Goal: Complete application form

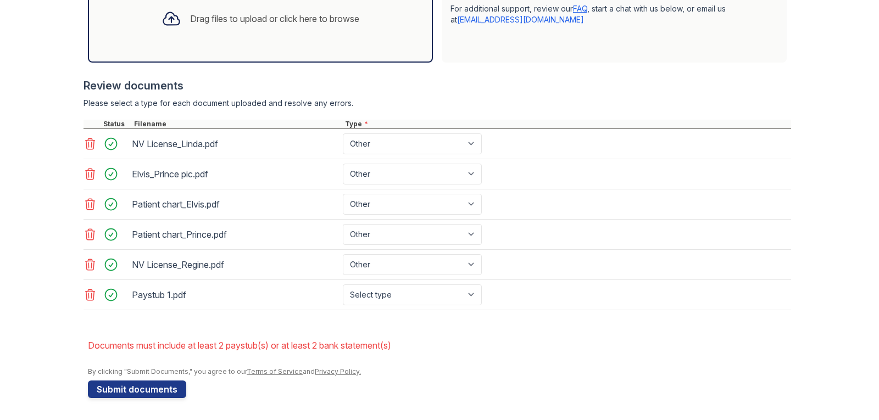
scroll to position [390, 0]
click at [87, 296] on icon at bounding box center [90, 294] width 13 height 13
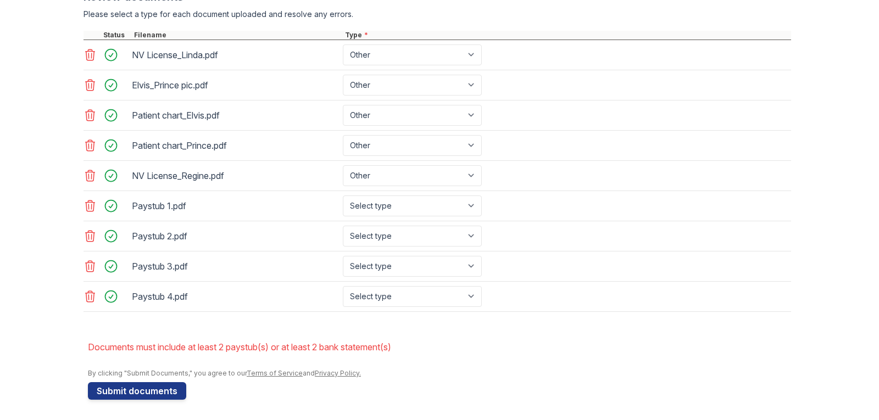
scroll to position [481, 0]
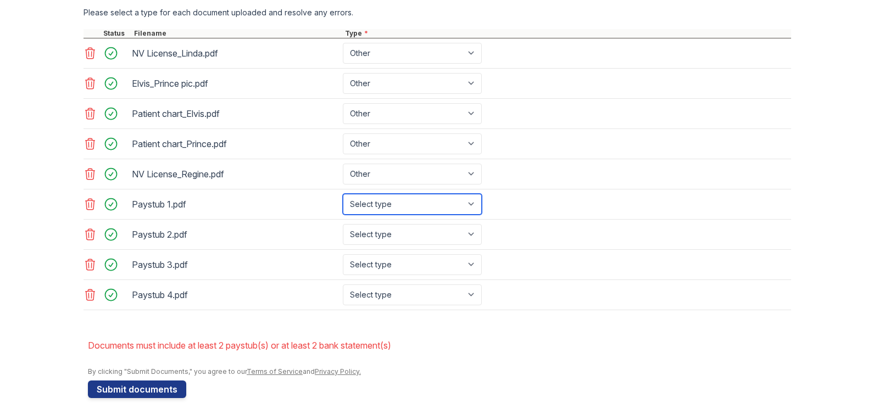
click at [438, 206] on select "Select type Paystub Bank Statement Offer Letter Tax Documents Benefit Award Let…" at bounding box center [412, 204] width 139 height 21
select select "paystub"
click at [343, 194] on select "Select type Paystub Bank Statement Offer Letter Tax Documents Benefit Award Let…" at bounding box center [412, 204] width 139 height 21
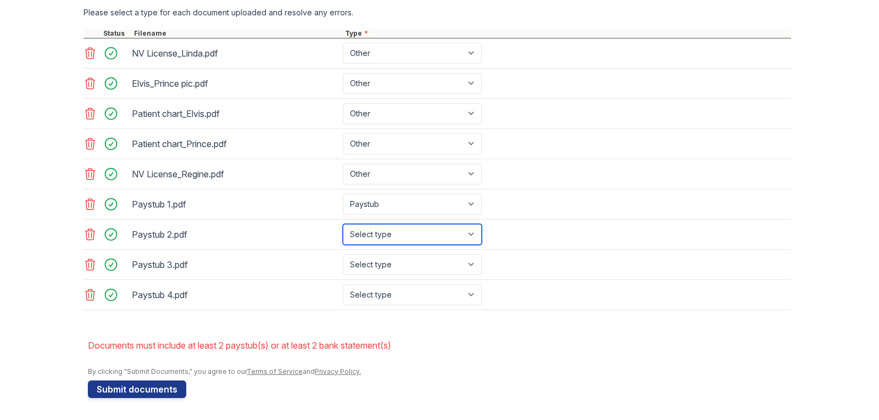
click at [438, 230] on select "Select type Paystub Bank Statement Offer Letter Tax Documents Benefit Award Let…" at bounding box center [412, 234] width 139 height 21
select select "paystub"
click at [343, 224] on select "Select type Paystub Bank Statement Offer Letter Tax Documents Benefit Award Let…" at bounding box center [412, 234] width 139 height 21
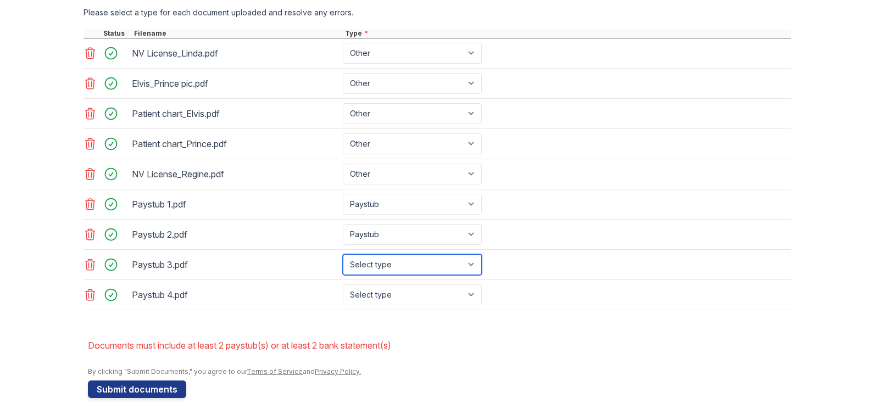
click at [438, 264] on select "Select type Paystub Bank Statement Offer Letter Tax Documents Benefit Award Let…" at bounding box center [412, 264] width 139 height 21
select select "paystub"
click at [343, 254] on select "Select type Paystub Bank Statement Offer Letter Tax Documents Benefit Award Let…" at bounding box center [412, 264] width 139 height 21
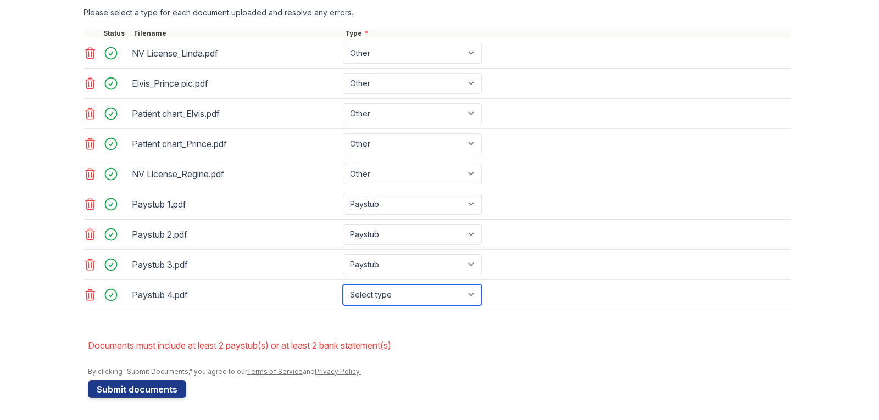
click at [438, 296] on select "Select type Paystub Bank Statement Offer Letter Tax Documents Benefit Award Let…" at bounding box center [412, 295] width 139 height 21
select select "paystub"
click at [343, 285] on select "Select type Paystub Bank Statement Offer Letter Tax Documents Benefit Award Let…" at bounding box center [412, 295] width 139 height 21
click at [438, 294] on select "Select type Paystub Bank Statement Offer Letter Tax Documents Benefit Award Let…" at bounding box center [412, 295] width 139 height 21
click at [438, 263] on div "Paystub 3.pdf Select type Paystub Bank Statement Offer Letter Tax Documents Ben…" at bounding box center [438, 265] width 708 height 30
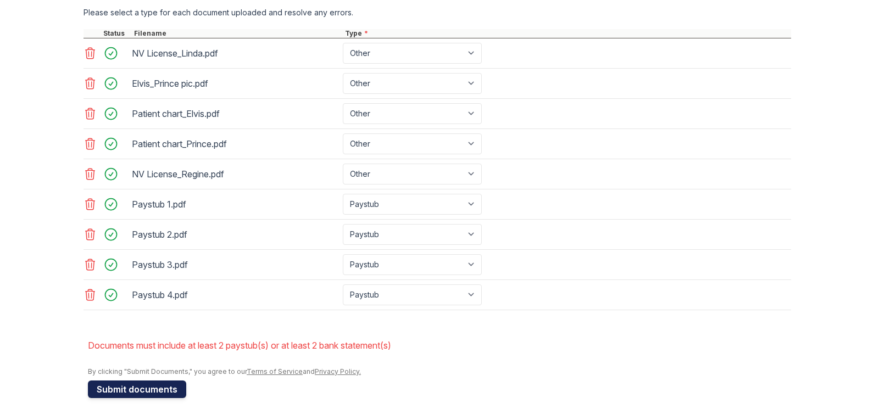
click at [132, 392] on button "Submit documents" at bounding box center [137, 390] width 98 height 18
